Goal: Task Accomplishment & Management: Manage account settings

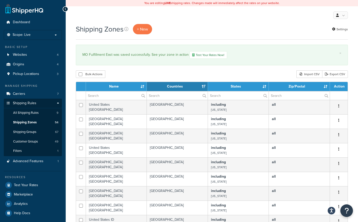
select select "15"
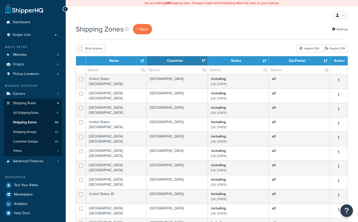
select select "15"
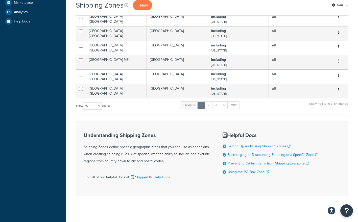
scroll to position [200, 0]
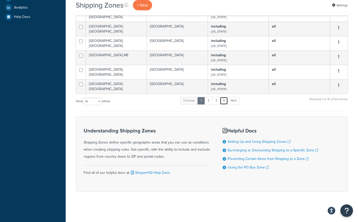
click at [223, 100] on link "4" at bounding box center [224, 101] width 8 height 8
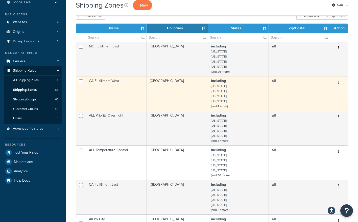
scroll to position [24, 0]
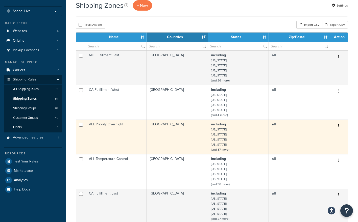
click at [117, 128] on td "ALL Priority Overnight" at bounding box center [116, 137] width 61 height 35
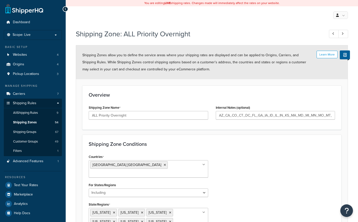
select select "including"
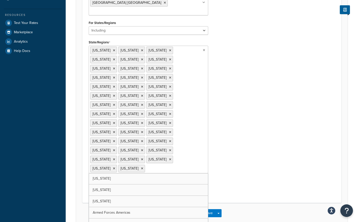
click at [113, 207] on div "Shipping Zone: ALL Priority Overnight Learn More Shipping Zones allow you to de…" at bounding box center [212, 50] width 292 height 372
click at [113, 49] on icon at bounding box center [114, 50] width 2 height 3
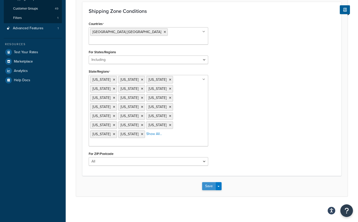
click at [210, 184] on button "Save" at bounding box center [209, 186] width 14 height 8
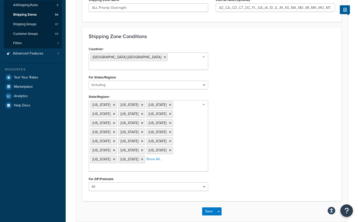
scroll to position [0, 0]
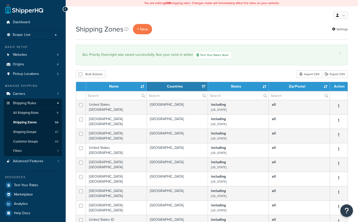
select select "15"
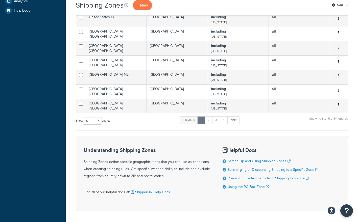
scroll to position [226, 0]
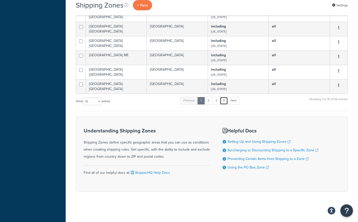
click at [225, 104] on link "4" at bounding box center [224, 101] width 8 height 8
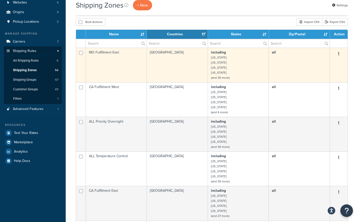
scroll to position [0, 0]
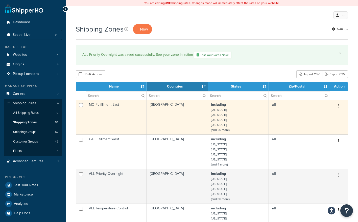
click at [113, 117] on td "MO Fulfillment East" at bounding box center [116, 117] width 61 height 35
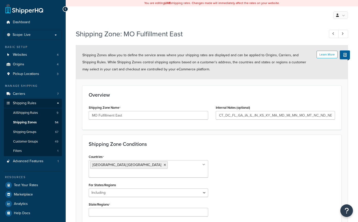
select select "including"
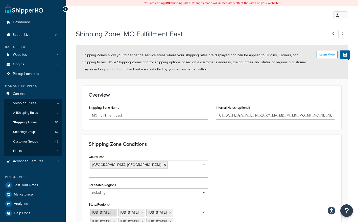
click at [113, 211] on icon at bounding box center [114, 212] width 2 height 3
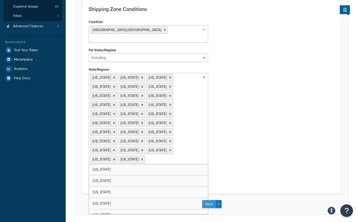
click at [209, 200] on button "Save" at bounding box center [209, 204] width 14 height 8
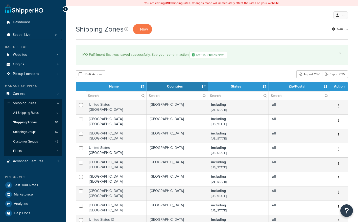
select select "15"
